Goal: Task Accomplishment & Management: Use online tool/utility

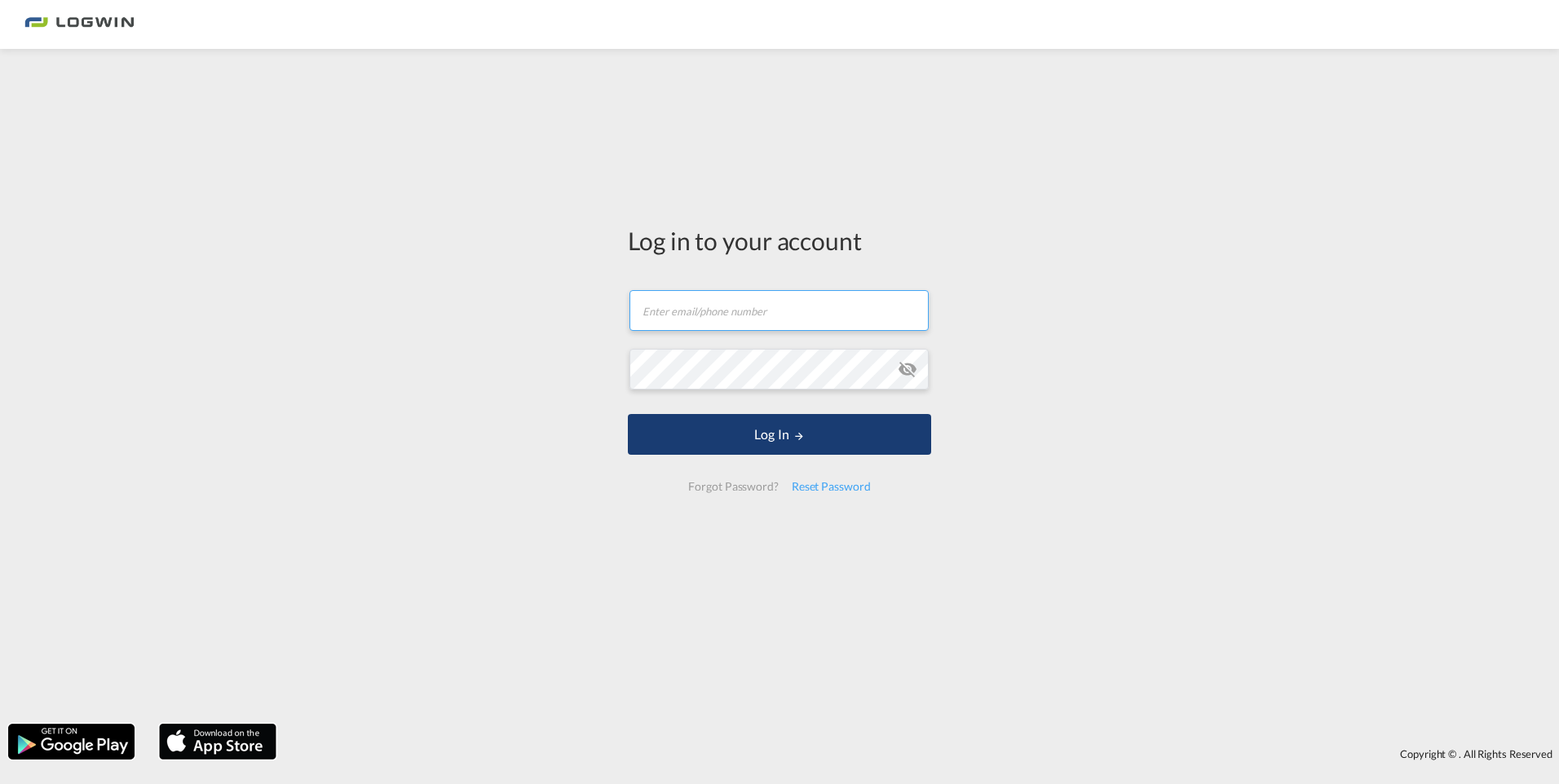
type input "[PERSON_NAME][EMAIL_ADDRESS][DOMAIN_NAME]"
click at [796, 436] on md-icon "LOGIN" at bounding box center [798, 436] width 11 height 11
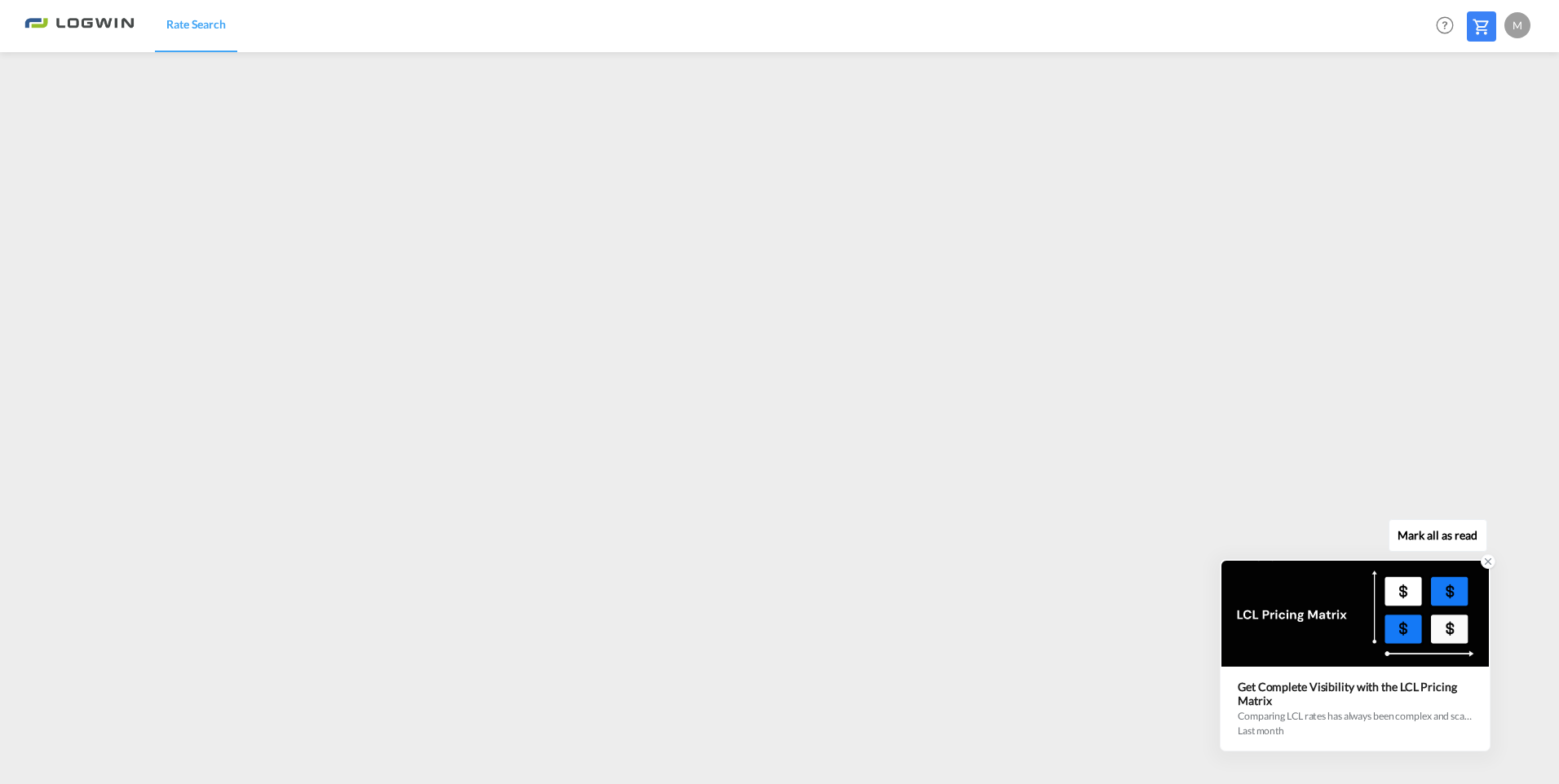
drag, startPoint x: 1394, startPoint y: 652, endPoint x: 1460, endPoint y: 575, distance: 101.4
click at [1460, 575] on div at bounding box center [1355, 614] width 267 height 106
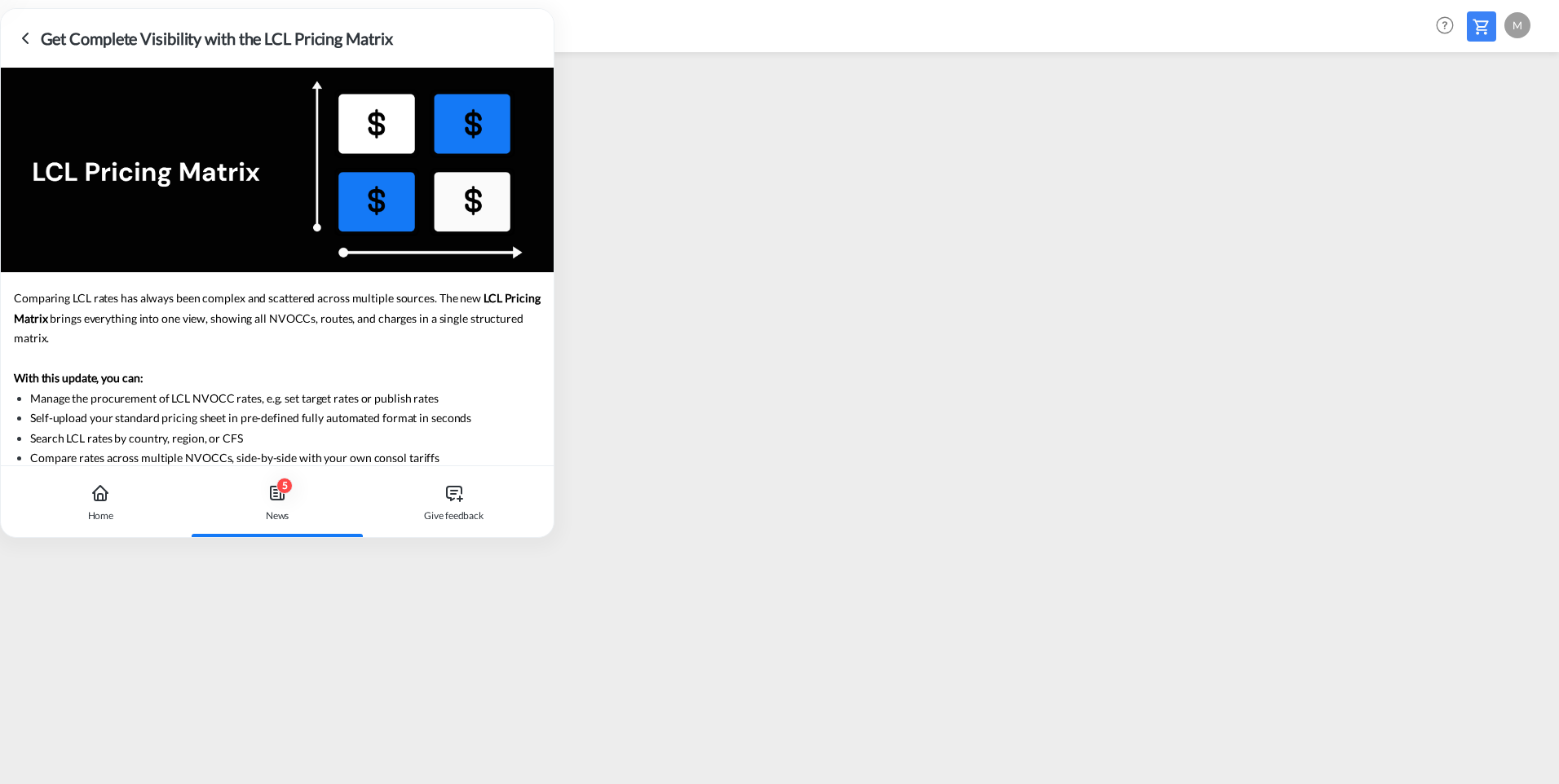
click at [21, 41] on icon at bounding box center [26, 38] width 19 height 19
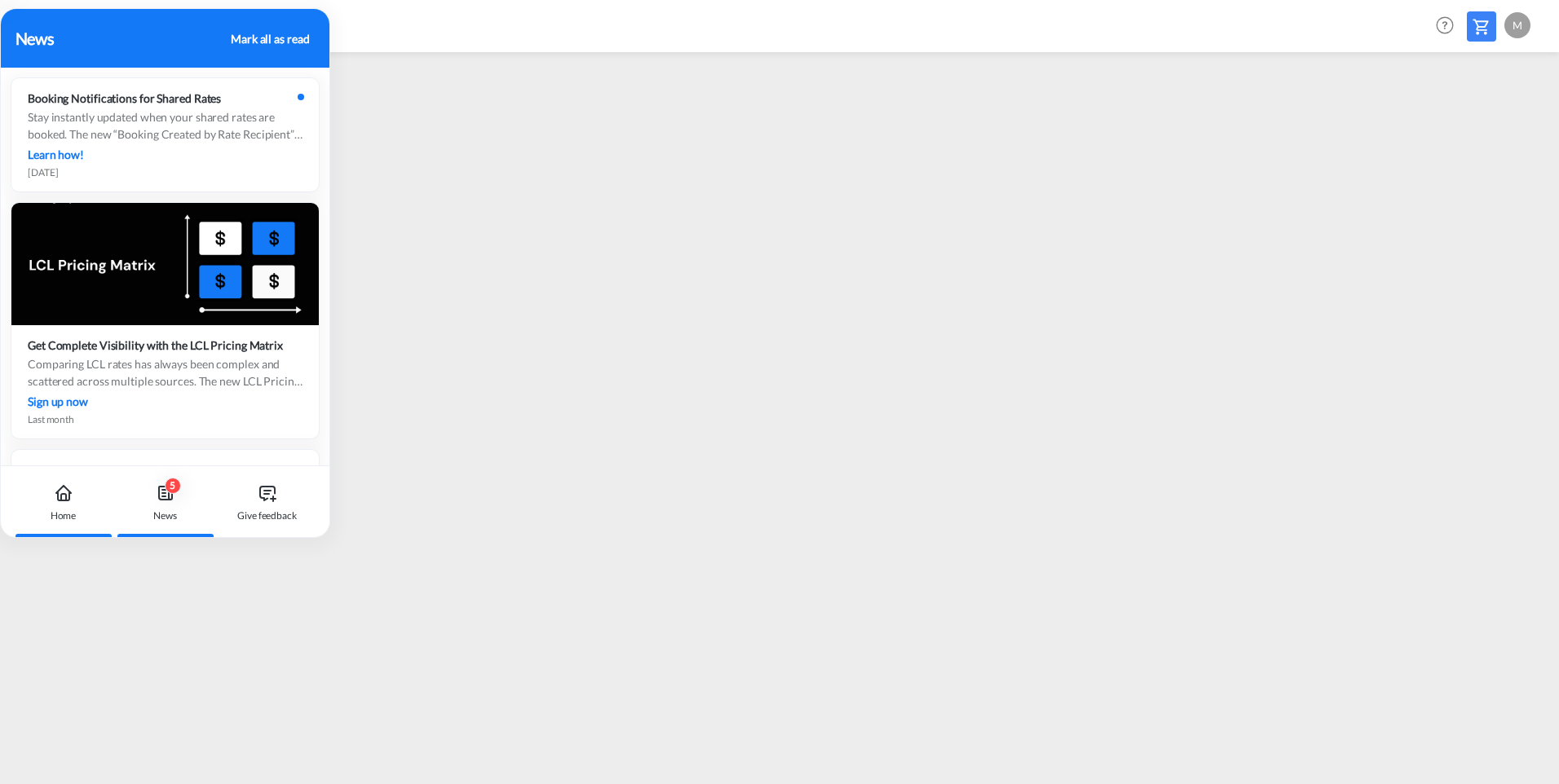
click at [55, 509] on div "Home" at bounding box center [64, 516] width 26 height 15
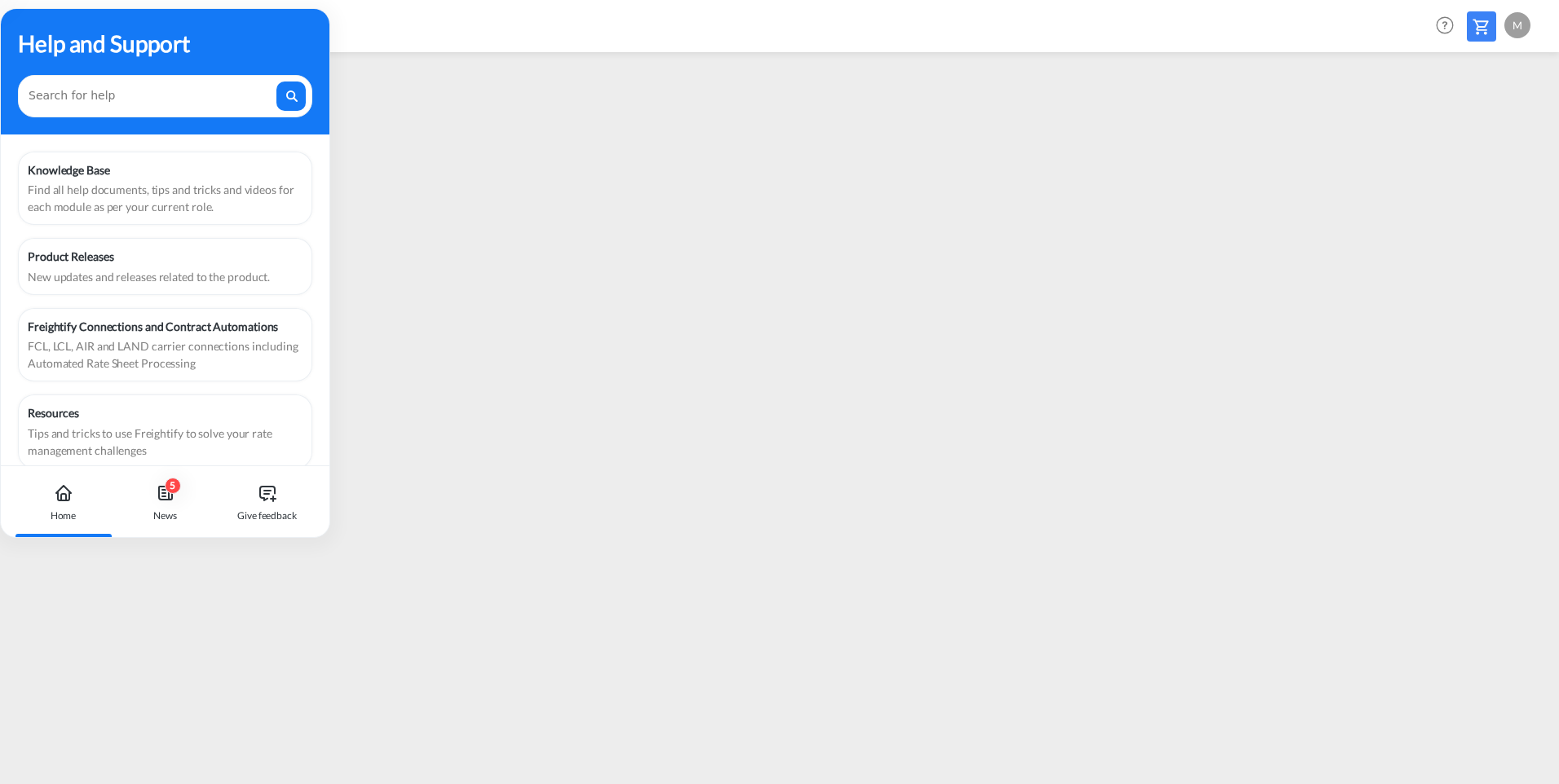
click at [77, 489] on div "Home" at bounding box center [63, 502] width 91 height 71
drag, startPoint x: 187, startPoint y: 48, endPoint x: -11, endPoint y: 61, distance: 198.4
click at [0, 61] on html "Rate Search Rate Search Help Resources Product Release M My Profile Logout" at bounding box center [779, 392] width 1559 height 784
